Goal: Information Seeking & Learning: Learn about a topic

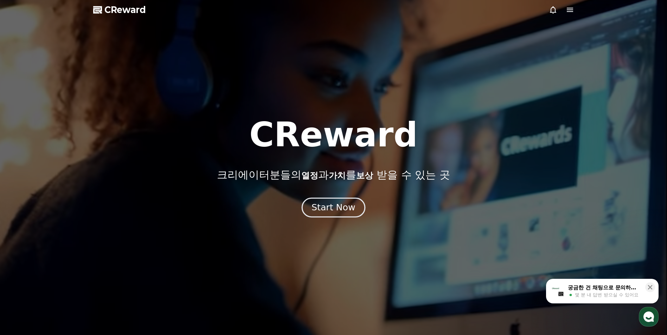
click at [342, 210] on div "Start Now" at bounding box center [333, 208] width 44 height 12
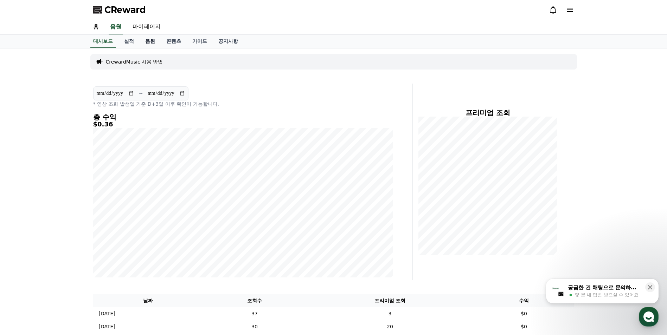
click at [146, 42] on link "음원" at bounding box center [149, 41] width 21 height 13
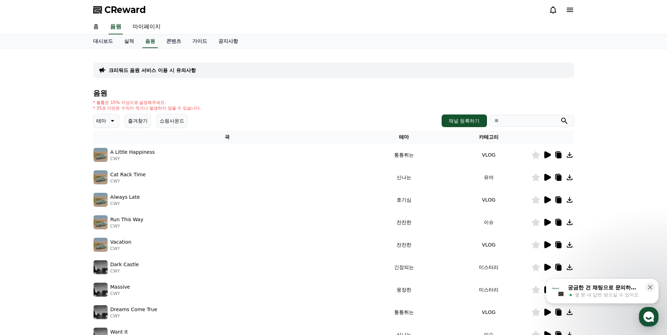
click at [111, 124] on icon at bounding box center [112, 121] width 8 height 8
click at [111, 162] on button "어두운" at bounding box center [104, 158] width 20 height 15
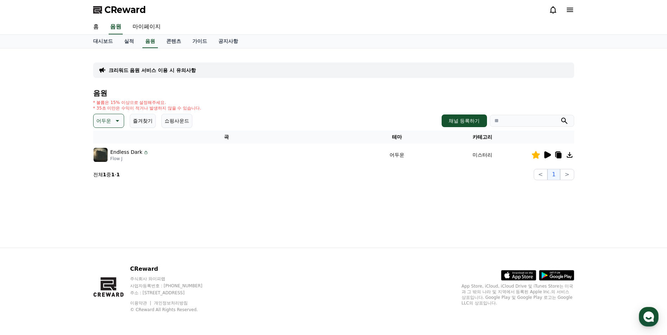
click at [115, 120] on icon at bounding box center [116, 121] width 8 height 8
click at [109, 148] on button "웅장한" at bounding box center [104, 144] width 20 height 15
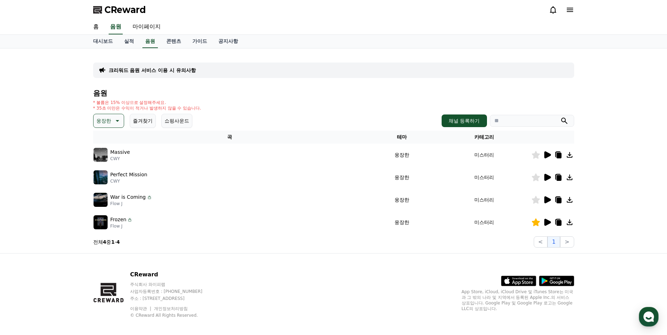
click at [545, 155] on icon at bounding box center [547, 154] width 7 height 7
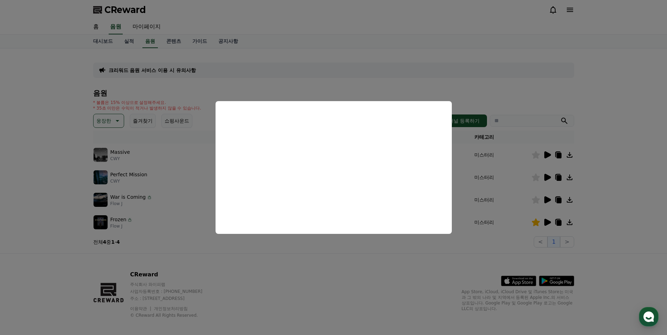
click at [277, 259] on button "close modal" at bounding box center [333, 167] width 667 height 335
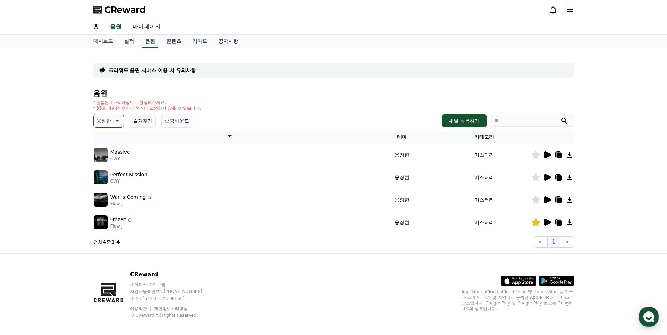
click at [546, 177] on icon at bounding box center [547, 177] width 7 height 7
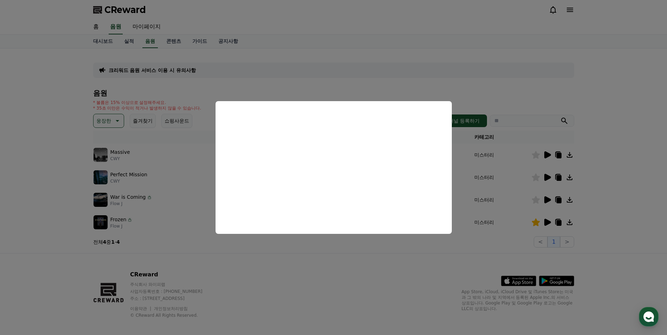
click at [319, 248] on button "close modal" at bounding box center [333, 167] width 667 height 335
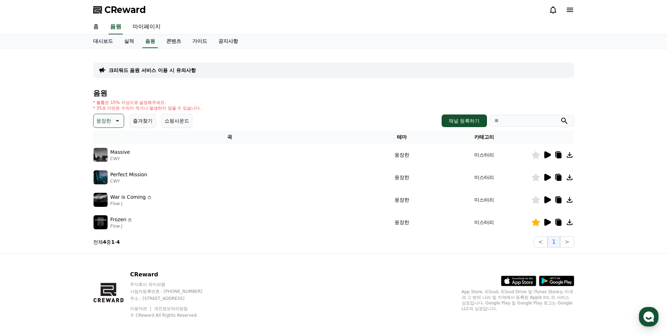
drag, startPoint x: 537, startPoint y: 181, endPoint x: 537, endPoint y: 175, distance: 6.0
click at [537, 181] on icon at bounding box center [535, 178] width 8 height 8
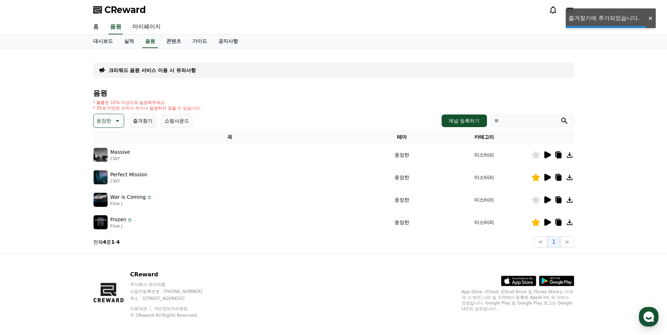
click at [536, 159] on td at bounding box center [552, 155] width 43 height 22
click at [533, 196] on td at bounding box center [552, 200] width 43 height 22
click at [534, 198] on icon at bounding box center [535, 200] width 8 height 8
click at [536, 152] on icon at bounding box center [535, 155] width 8 height 8
click at [564, 177] on div at bounding box center [552, 177] width 42 height 8
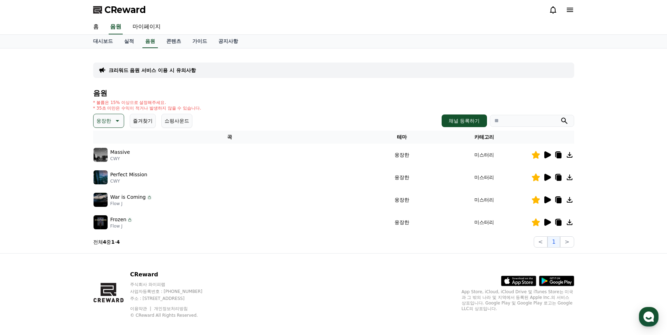
click at [570, 176] on icon at bounding box center [569, 177] width 8 height 8
